Goal: Information Seeking & Learning: Learn about a topic

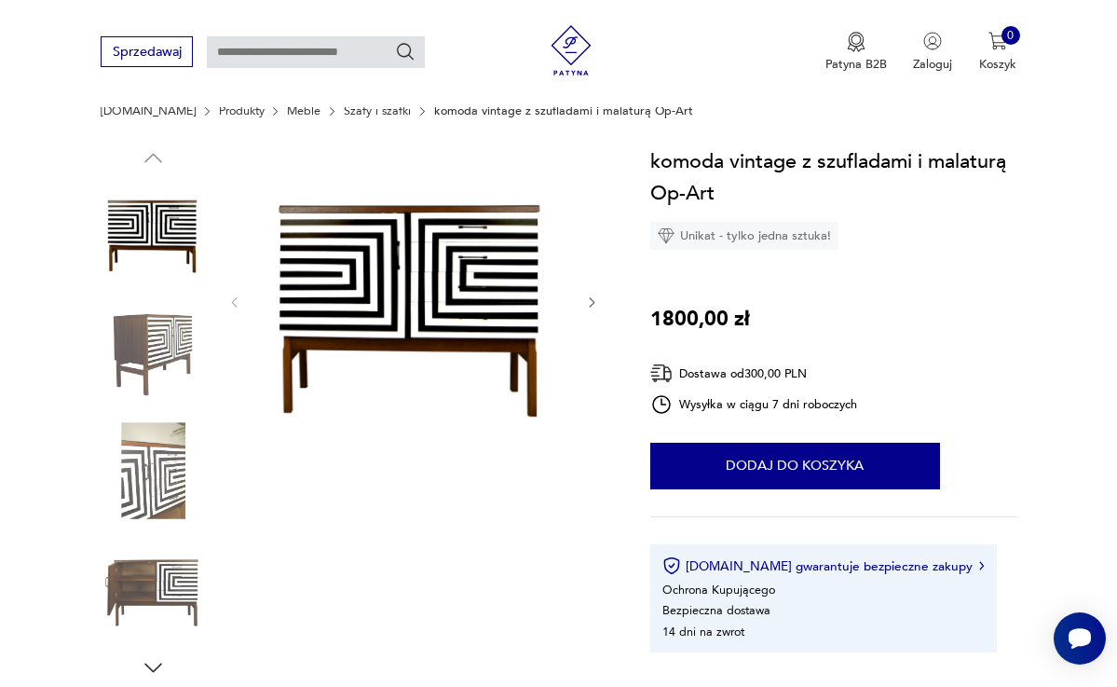
scroll to position [42, 0]
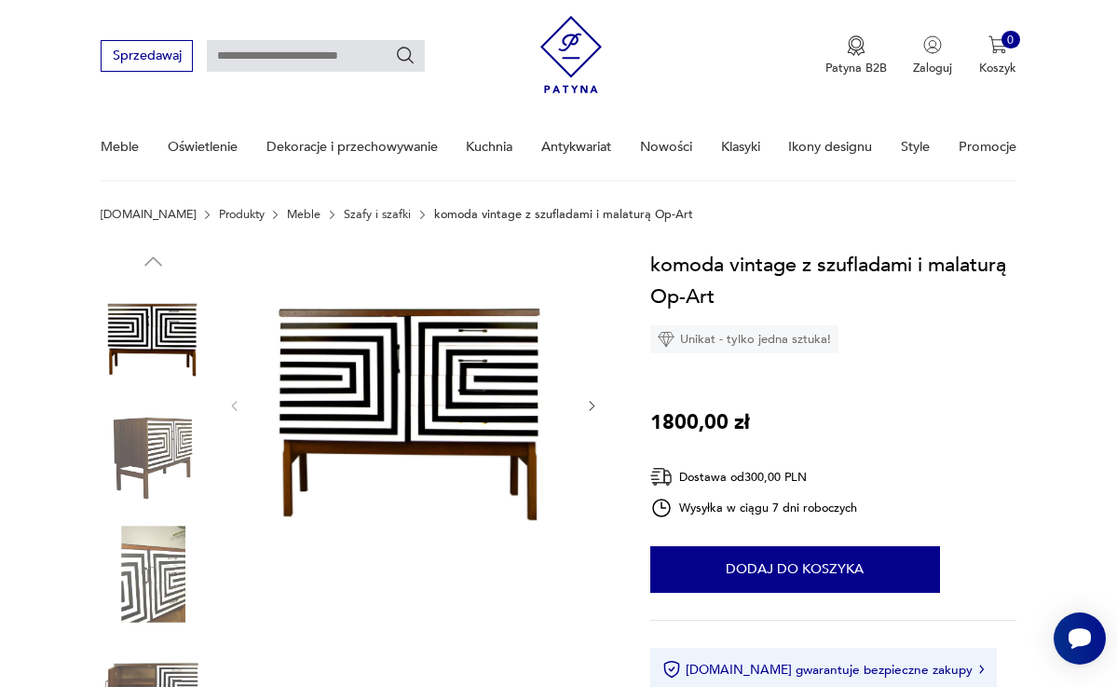
click at [164, 441] on img at bounding box center [154, 455] width 106 height 106
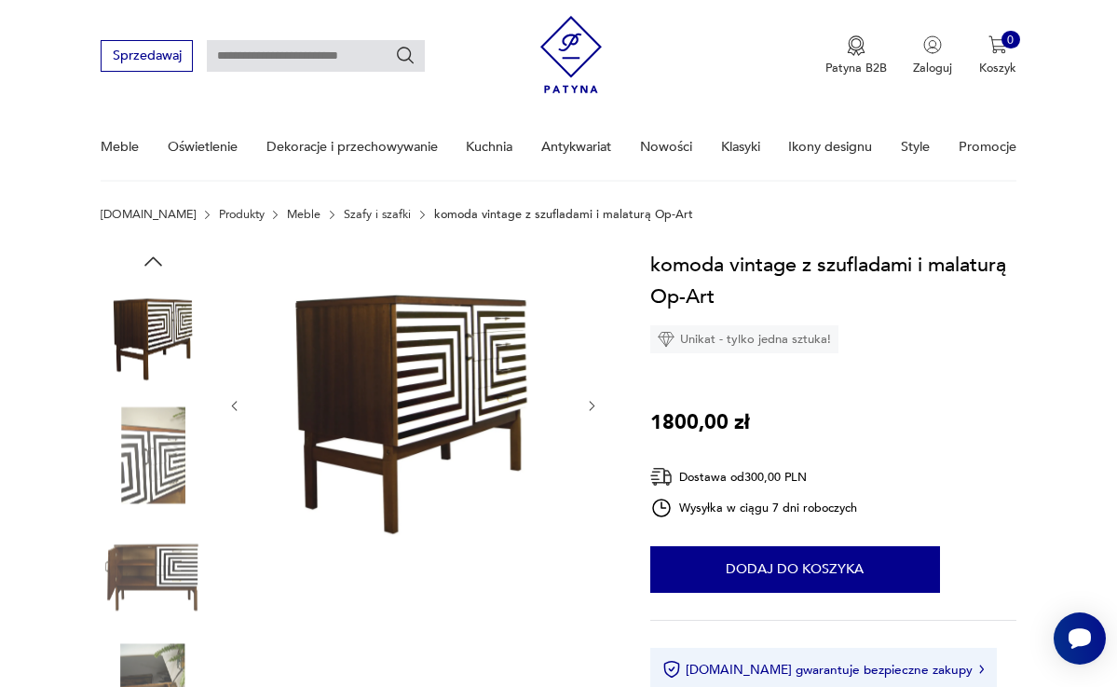
click at [586, 404] on icon "button" at bounding box center [592, 406] width 14 height 14
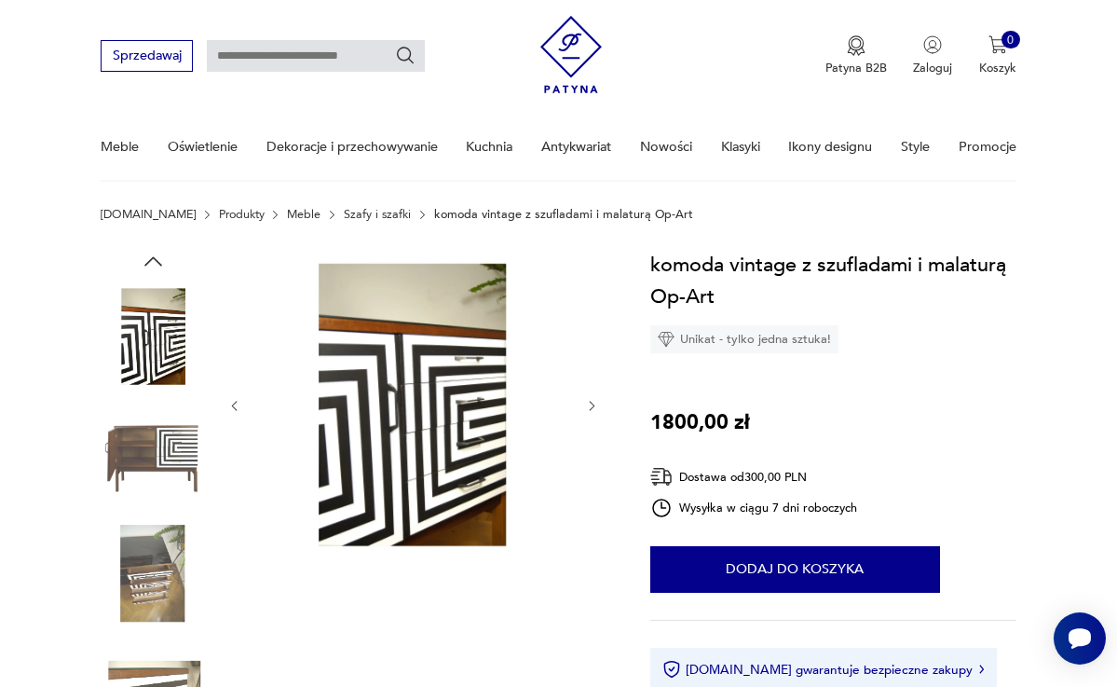
click at [586, 404] on icon "button" at bounding box center [592, 406] width 14 height 14
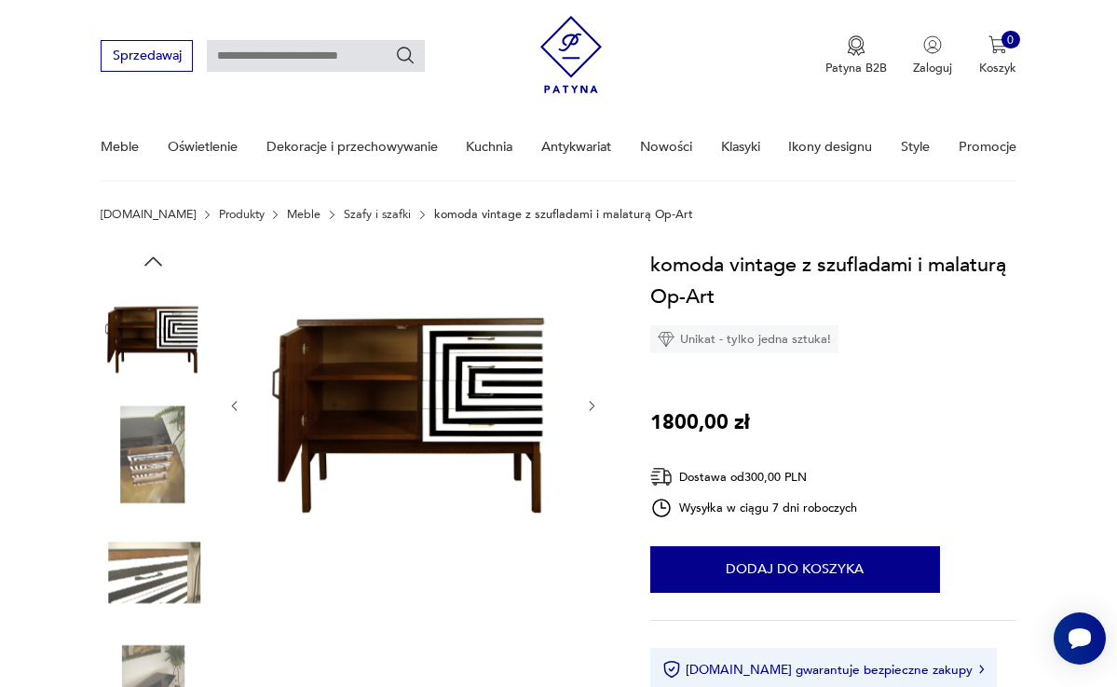
click at [586, 404] on icon "button" at bounding box center [592, 406] width 14 height 14
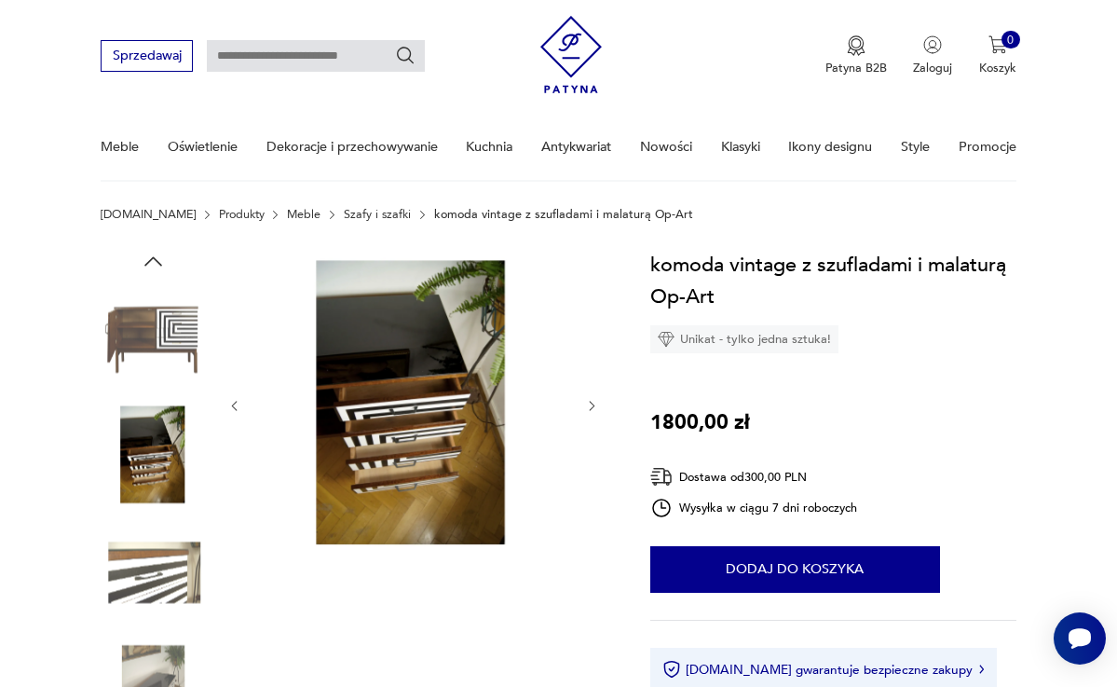
click at [586, 404] on icon "button" at bounding box center [592, 406] width 14 height 14
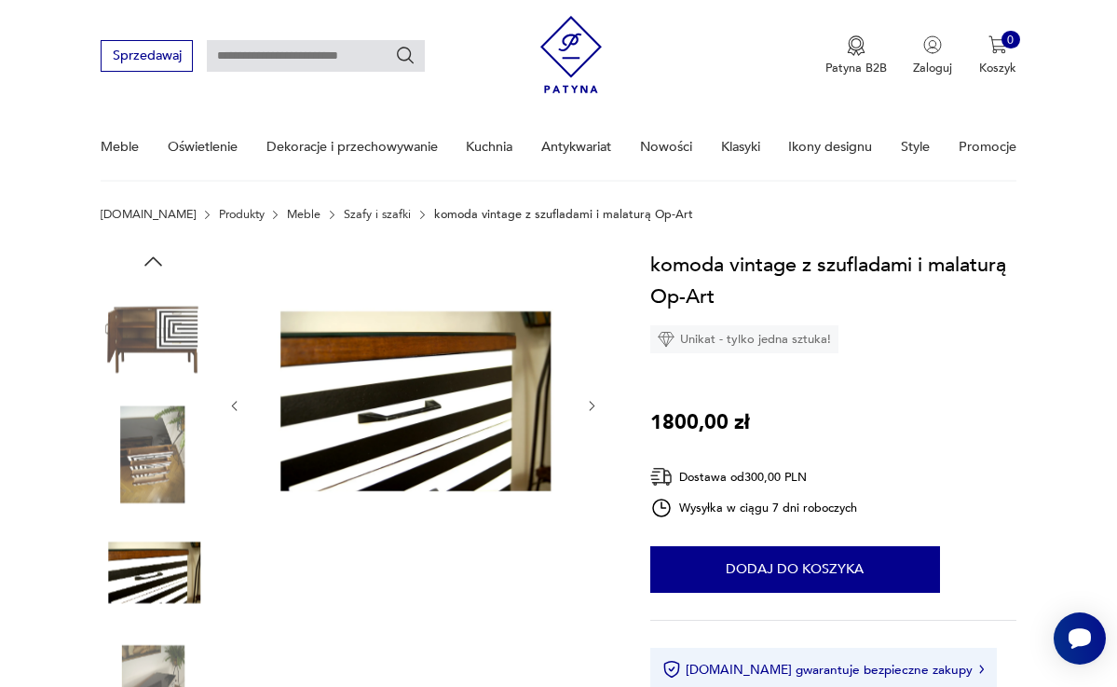
click at [586, 405] on icon "button" at bounding box center [592, 406] width 14 height 14
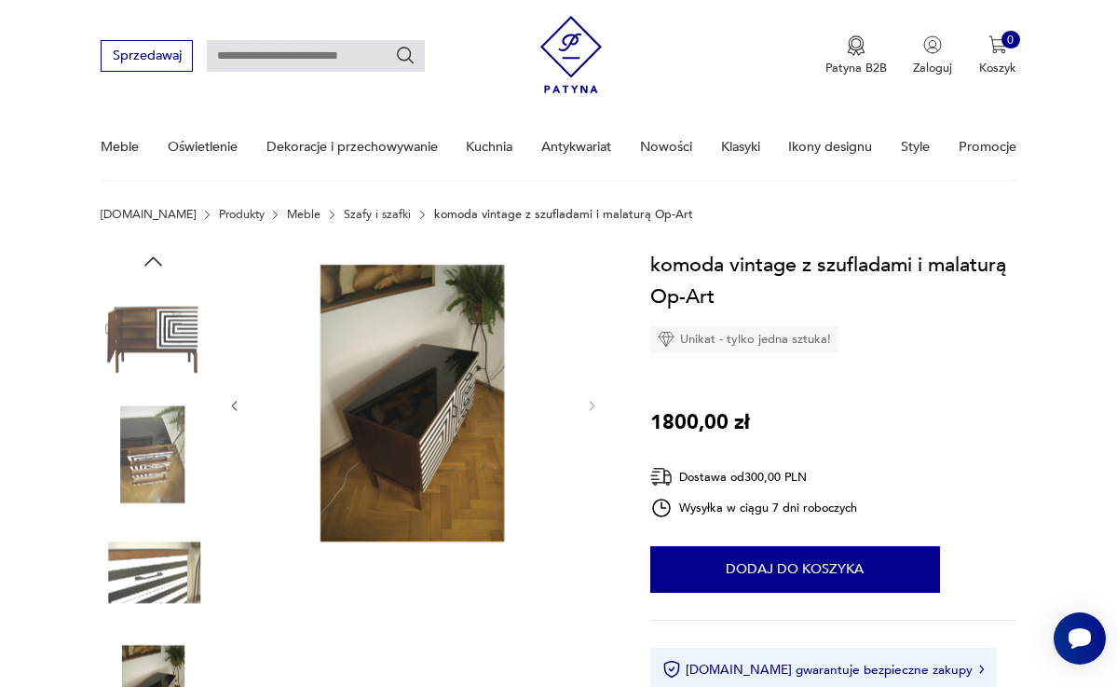
click at [127, 468] on img at bounding box center [154, 455] width 106 height 106
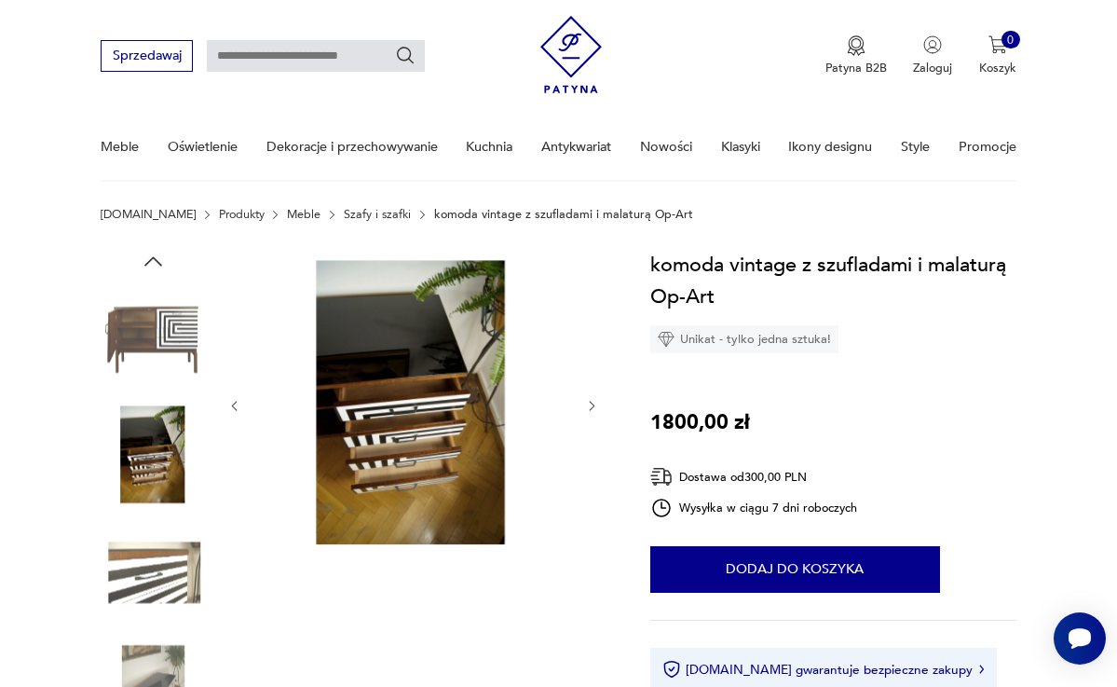
click at [146, 591] on img at bounding box center [154, 574] width 106 height 106
